Goal: Information Seeking & Learning: Find specific fact

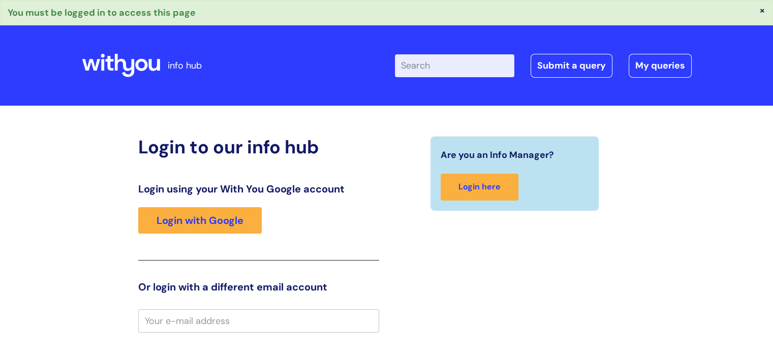
click at [448, 68] on input "Enter your search term here..." at bounding box center [454, 65] width 119 height 22
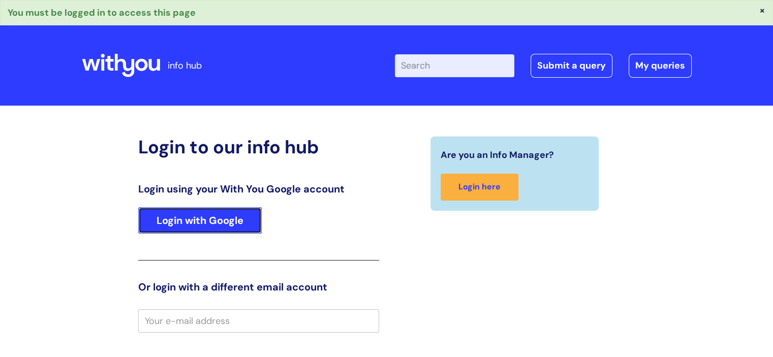
click at [238, 222] on link "Login with Google" at bounding box center [199, 220] width 123 height 26
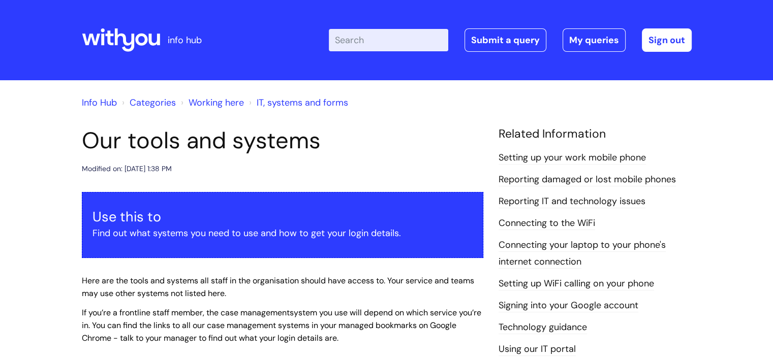
click at [364, 40] on input "Enter your search term here..." at bounding box center [388, 40] width 119 height 22
type input "holiday entiltiement"
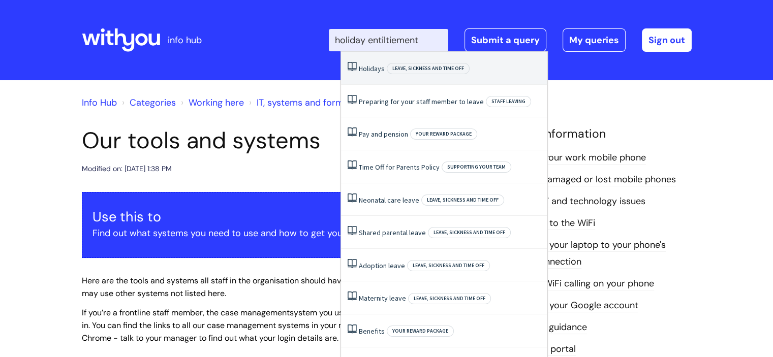
click at [374, 67] on span "Holidays" at bounding box center [372, 68] width 26 height 9
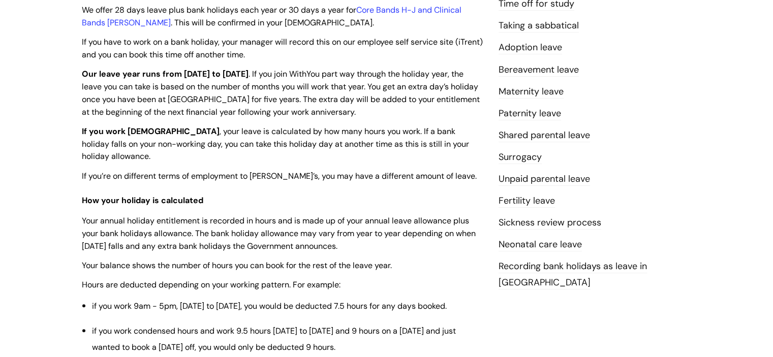
scroll to position [305, 0]
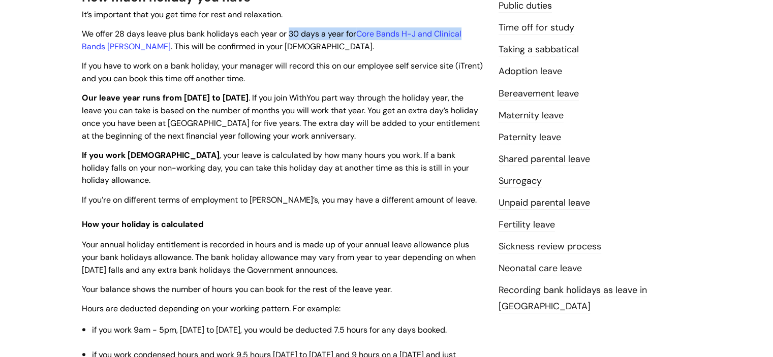
drag, startPoint x: 291, startPoint y: 32, endPoint x: 478, endPoint y: 30, distance: 187.0
click at [477, 30] on p "We offer 28 days leave plus bank holidays each year or 30 days a year for Core …" at bounding box center [282, 39] width 401 height 25
click at [291, 30] on span "We offer 28 days leave plus bank holidays each year or 30 days a year for Core …" at bounding box center [272, 39] width 380 height 23
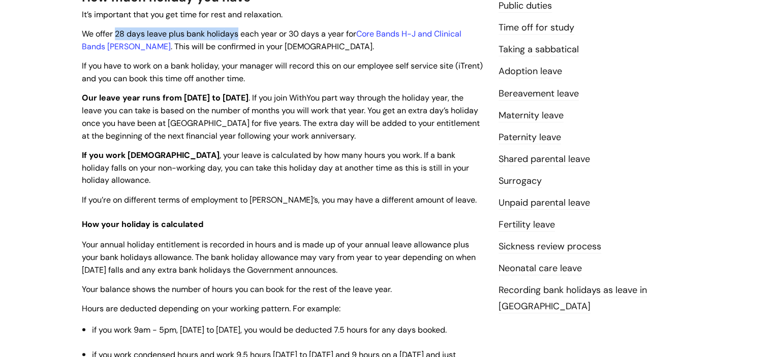
drag, startPoint x: 116, startPoint y: 34, endPoint x: 236, endPoint y: 33, distance: 119.9
click at [236, 33] on span "We offer 28 days leave plus bank holidays each year or 30 days a year for Core …" at bounding box center [272, 39] width 380 height 23
